Goal: Transaction & Acquisition: Purchase product/service

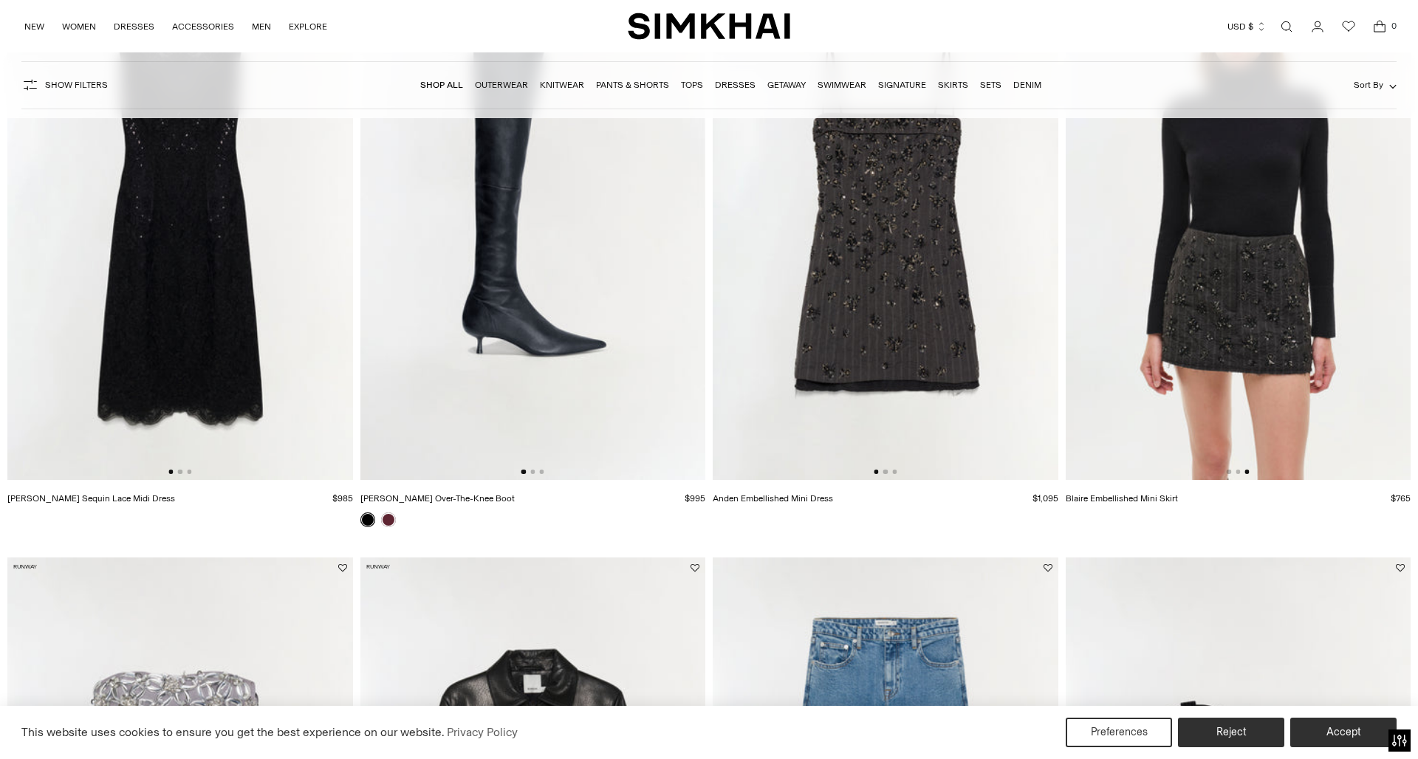
scroll to position [0, 690]
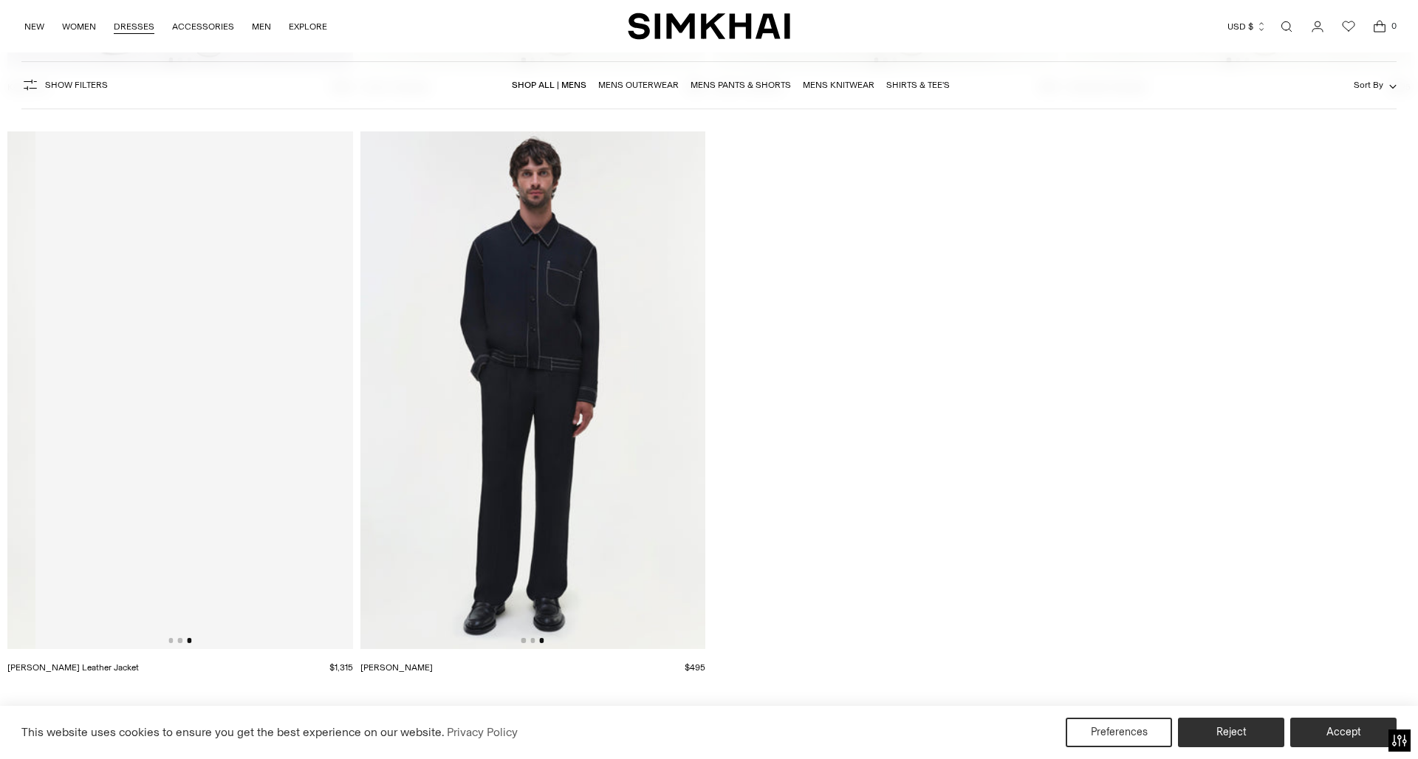
scroll to position [0, 663]
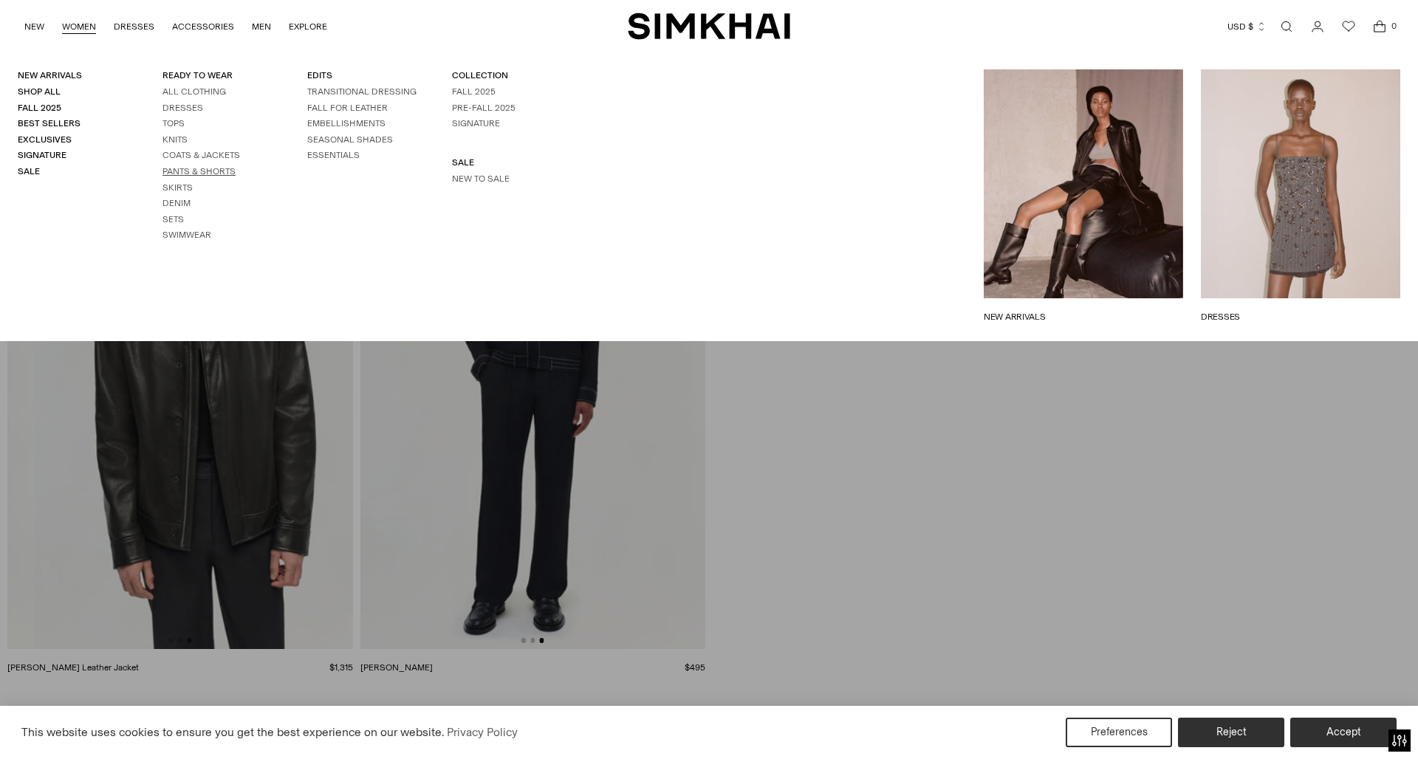
click at [183, 167] on link "Pants & Shorts" at bounding box center [198, 171] width 73 height 10
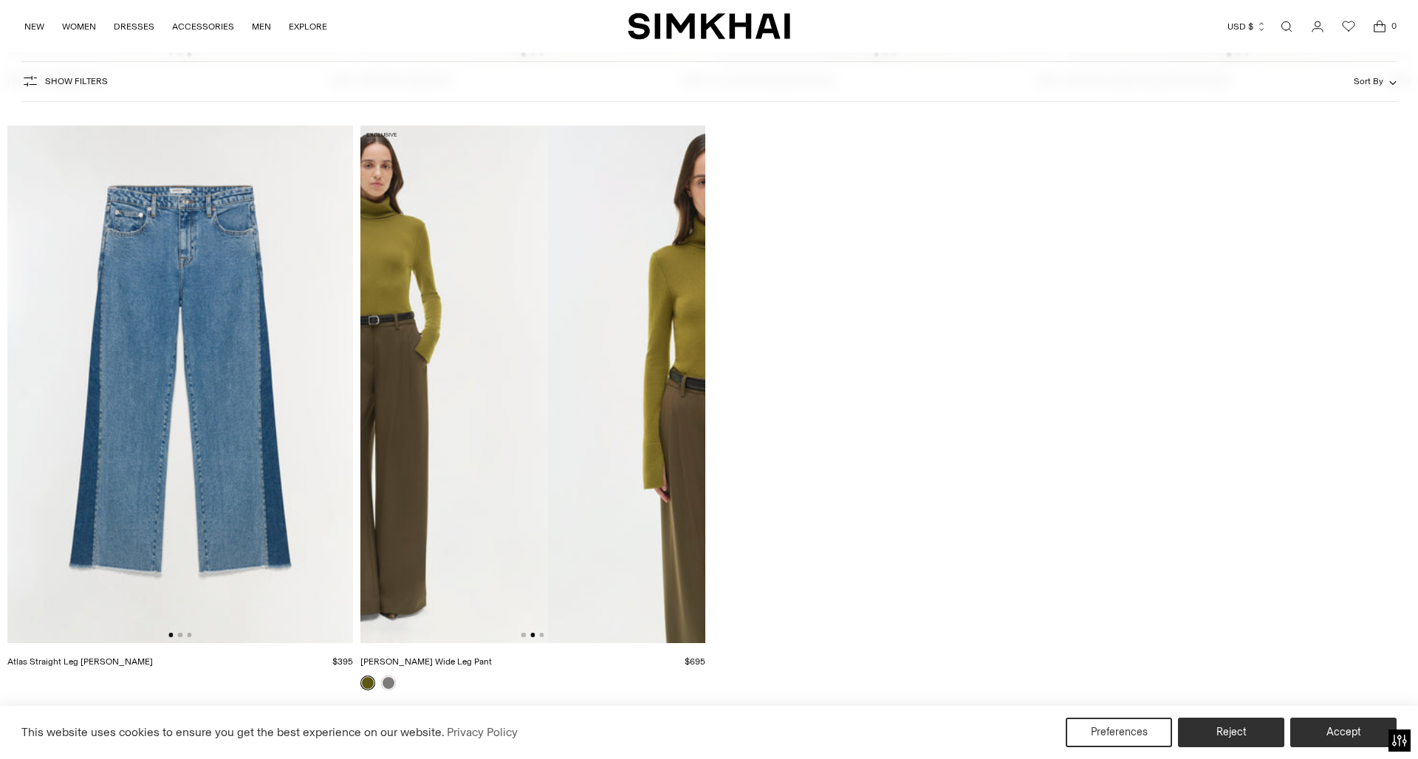
scroll to position [0, 515]
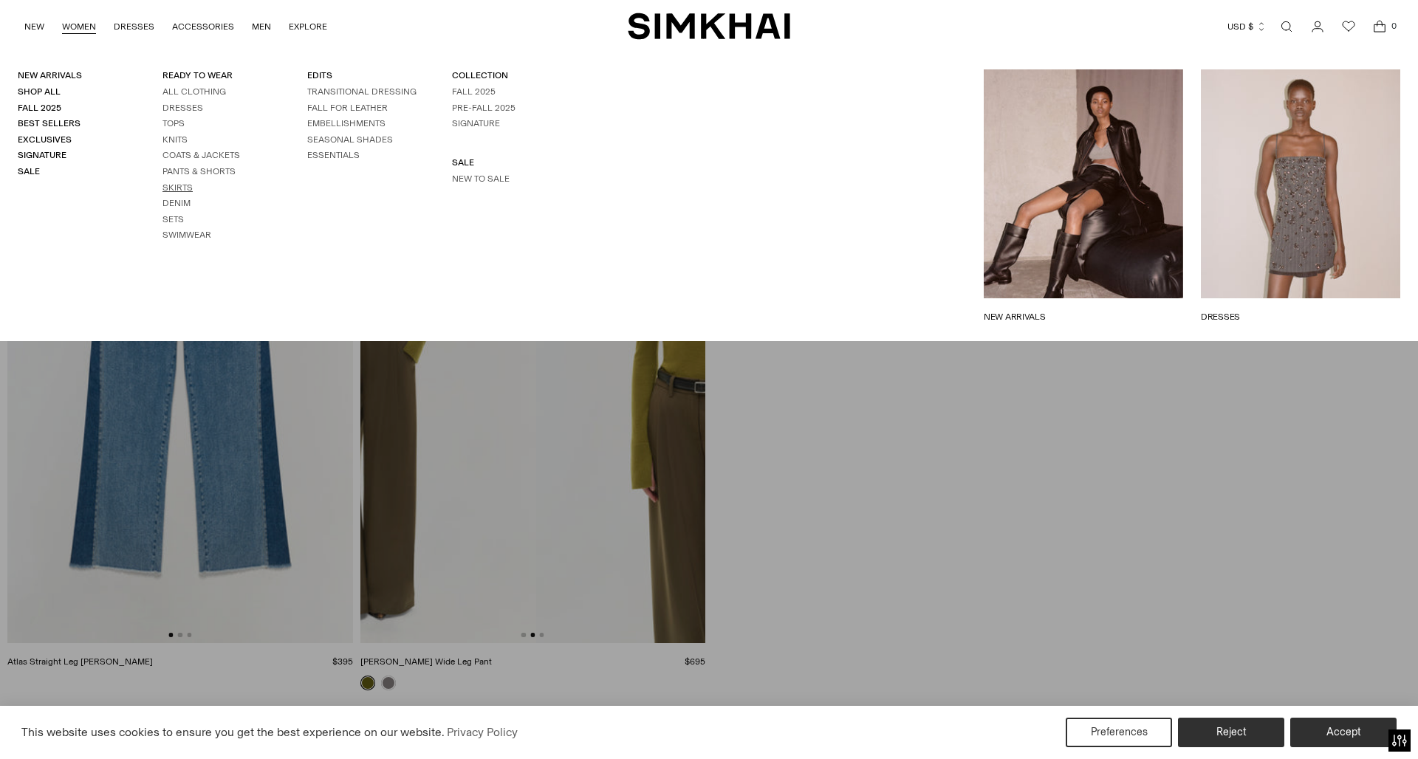
click at [185, 187] on link "Skirts" at bounding box center [177, 187] width 30 height 10
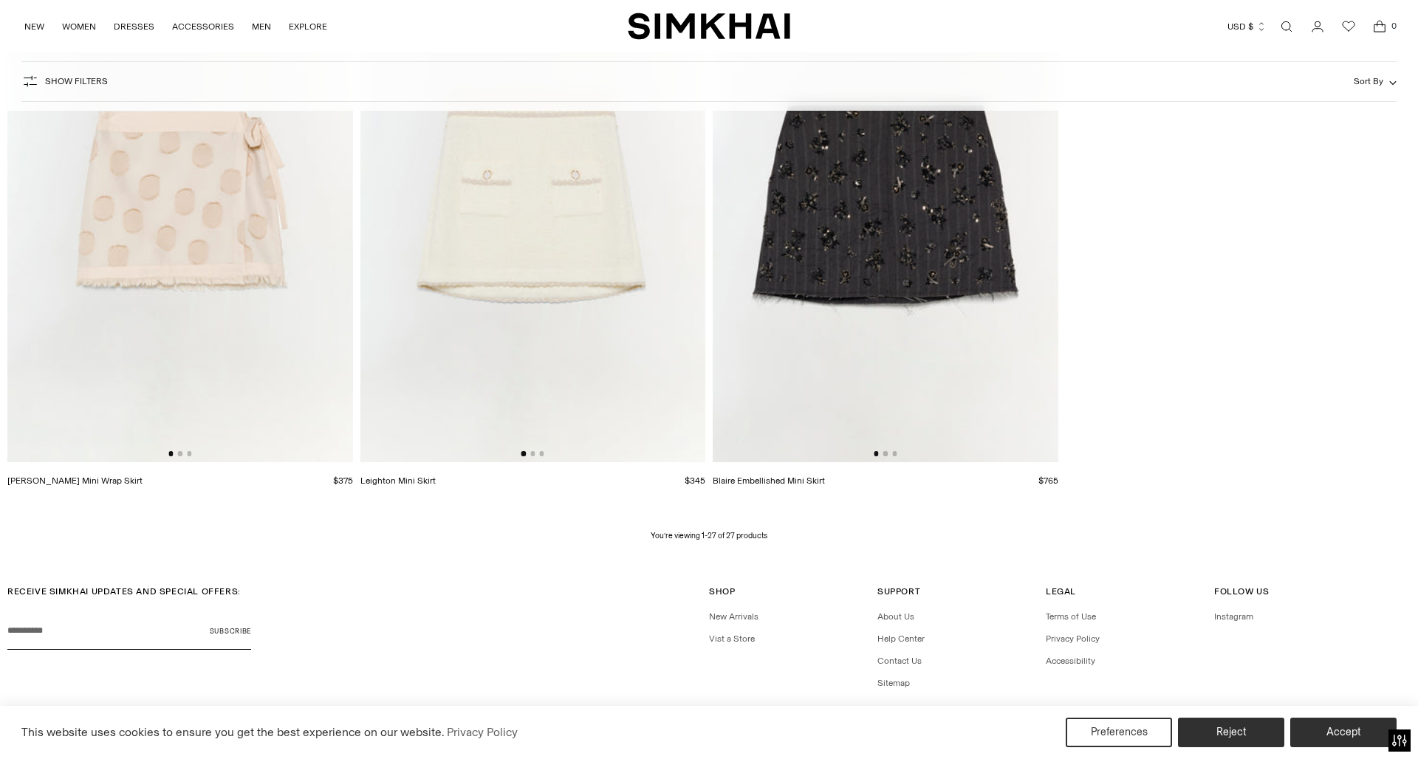
scroll to position [3845, 0]
